Goal: Information Seeking & Learning: Find specific page/section

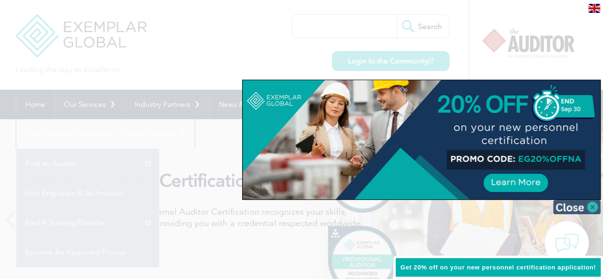
click at [591, 205] on img at bounding box center [577, 207] width 48 height 14
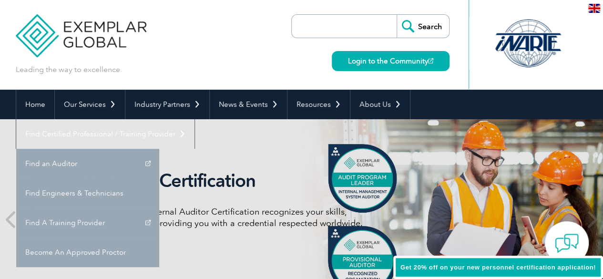
click at [159, 208] on link "Find A Training Provider" at bounding box center [87, 223] width 143 height 30
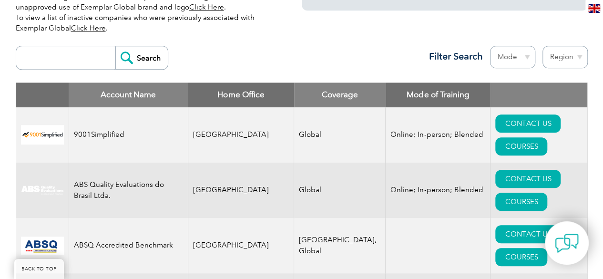
scroll to position [336, 0]
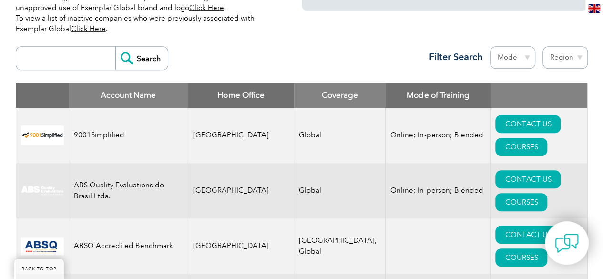
click at [31, 59] on input "search" at bounding box center [68, 58] width 94 height 23
type input "intercert"
click at [138, 60] on input "Search" at bounding box center [141, 58] width 52 height 23
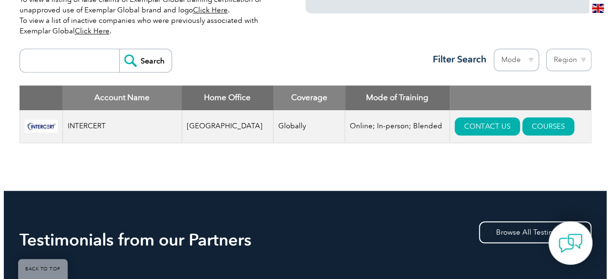
scroll to position [334, 0]
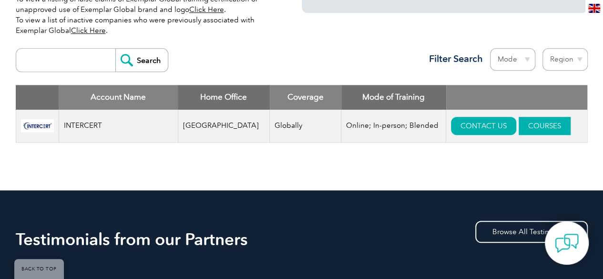
click at [533, 122] on link "COURSES" at bounding box center [544, 126] width 52 height 18
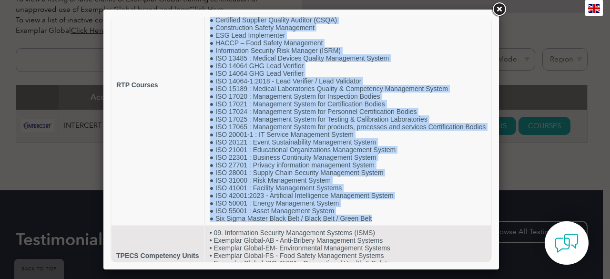
scroll to position [0, 0]
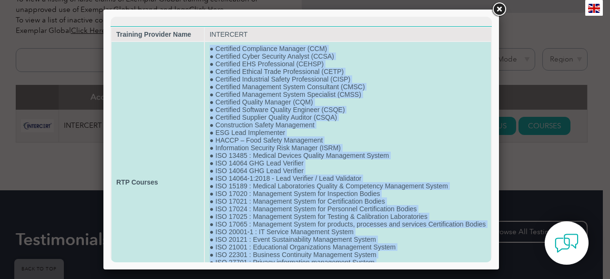
drag, startPoint x: 377, startPoint y: 192, endPoint x: 205, endPoint y: 43, distance: 228.0
click at [205, 43] on td "● Certified Compliance Manager (CCM) ● Certified Cyber Security Analyst (CCSA) …" at bounding box center [348, 182] width 286 height 280
copy td "● Loremipsu Dolorsitam Consect (ADI) ● Elitseddo Eiusm Temporin Utlabor (ETDO) …"
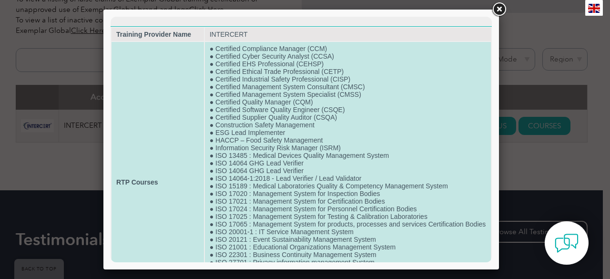
click at [169, 81] on td "RTP Courses" at bounding box center [157, 182] width 92 height 280
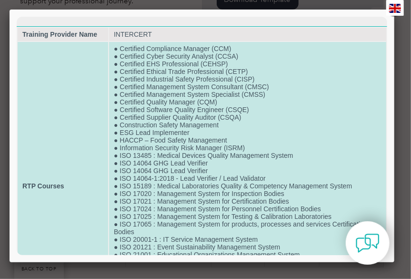
click at [206, 99] on td "● Certified Compliance Manager (CCM) ● Certified Cyber Security Analyst (CCSA) …" at bounding box center [247, 185] width 277 height 288
click at [181, 81] on td "● Certified Compliance Manager (CCM) ● Certified Cyber Security Analyst (CCSA) …" at bounding box center [247, 185] width 277 height 288
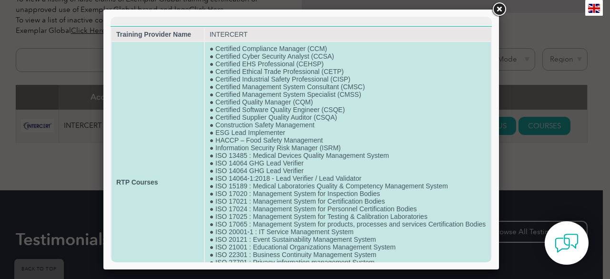
click at [361, 116] on td "● Certified Compliance Manager (CCM) ● Certified Cyber Security Analyst (CCSA) …" at bounding box center [348, 182] width 286 height 280
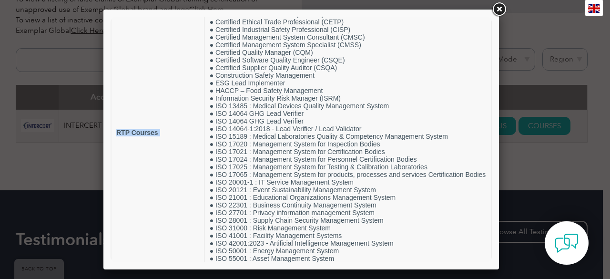
scroll to position [128, 0]
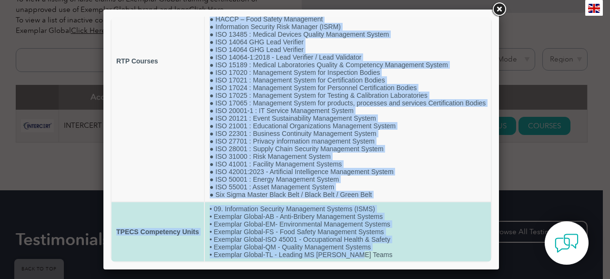
drag, startPoint x: 213, startPoint y: 51, endPoint x: 367, endPoint y: 257, distance: 256.7
click at [367, 257] on tbody "Training Provider Name INTERCERT RTP Courses ● Certified Compliance Manager (CC…" at bounding box center [300, 84] width 379 height 354
